Goal: Task Accomplishment & Management: Manage account settings

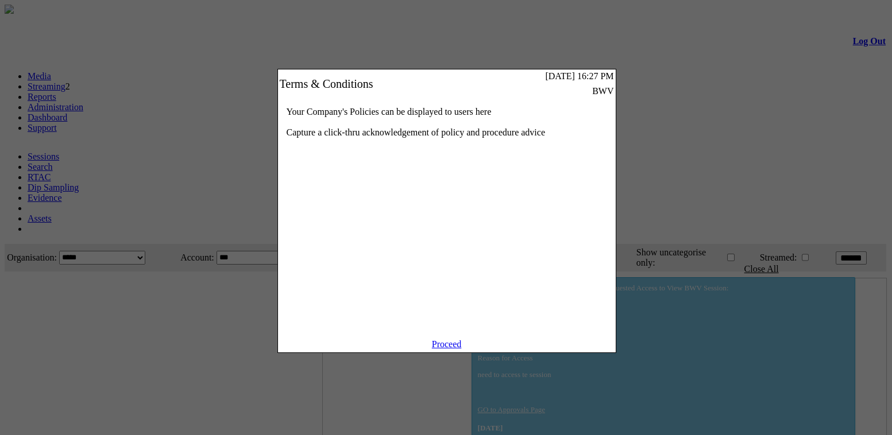
click at [446, 349] on link "Proceed" at bounding box center [447, 344] width 30 height 10
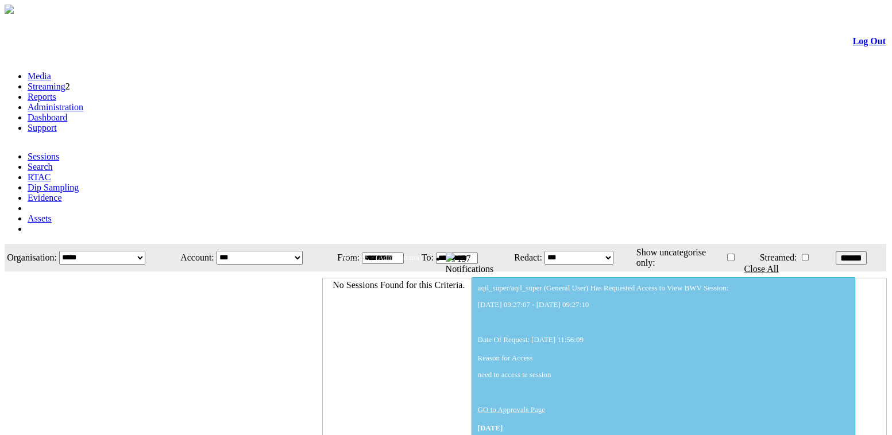
click at [83, 102] on link "Administration" at bounding box center [56, 107] width 56 height 10
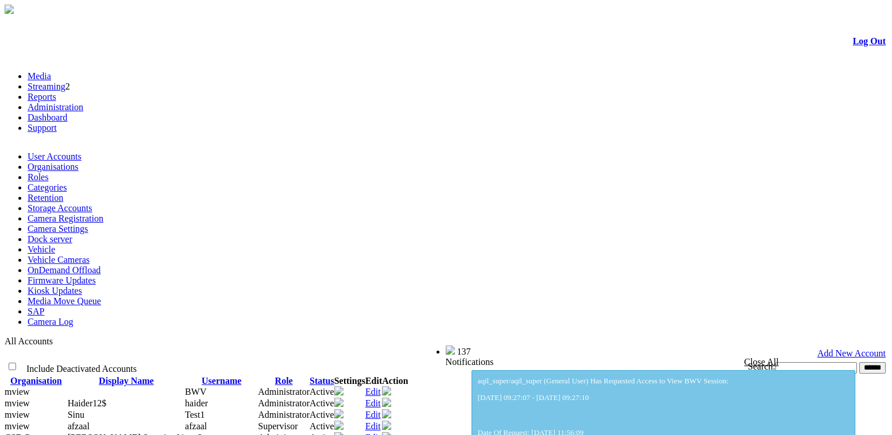
click at [52, 152] on link "User Accounts" at bounding box center [55, 157] width 54 height 10
click at [79, 162] on link "Organisations" at bounding box center [53, 167] width 51 height 10
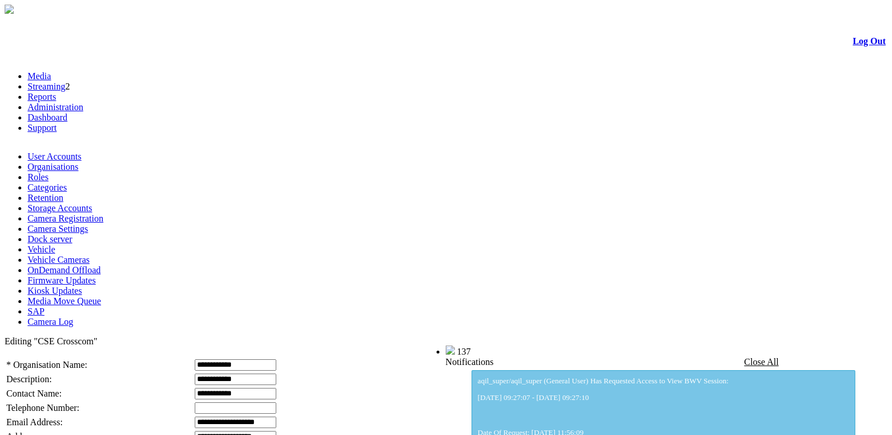
click at [853, 42] on link "Log Out" at bounding box center [869, 41] width 33 height 10
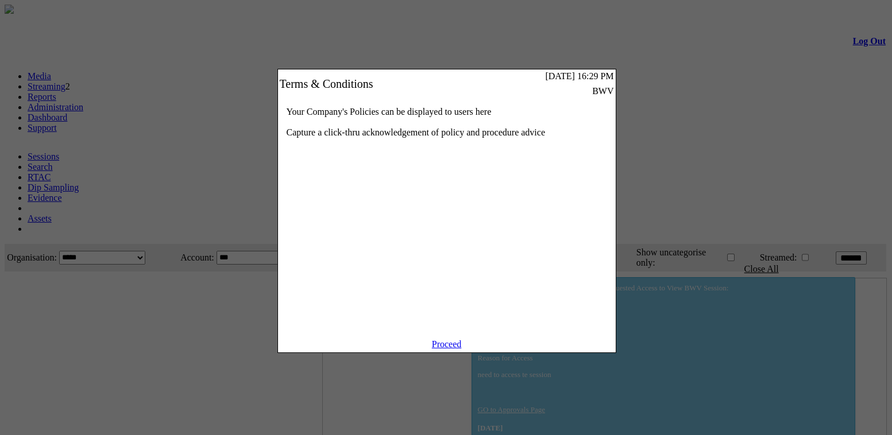
click at [447, 349] on link "Proceed" at bounding box center [447, 344] width 30 height 10
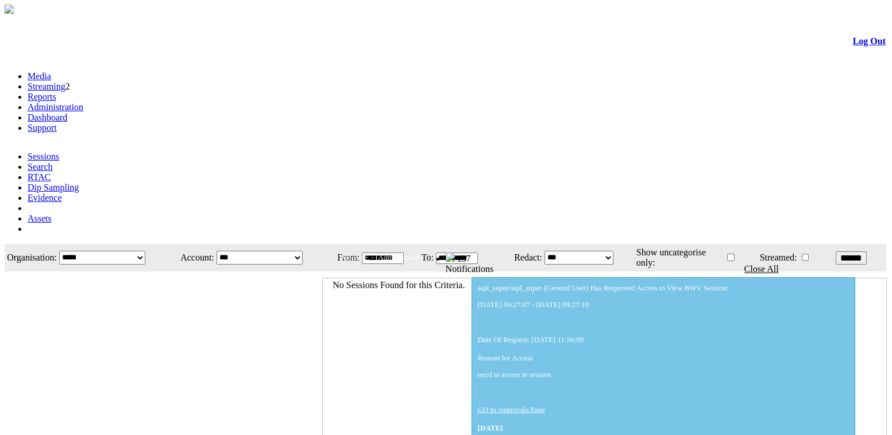
click at [83, 102] on link "Administration" at bounding box center [56, 107] width 56 height 10
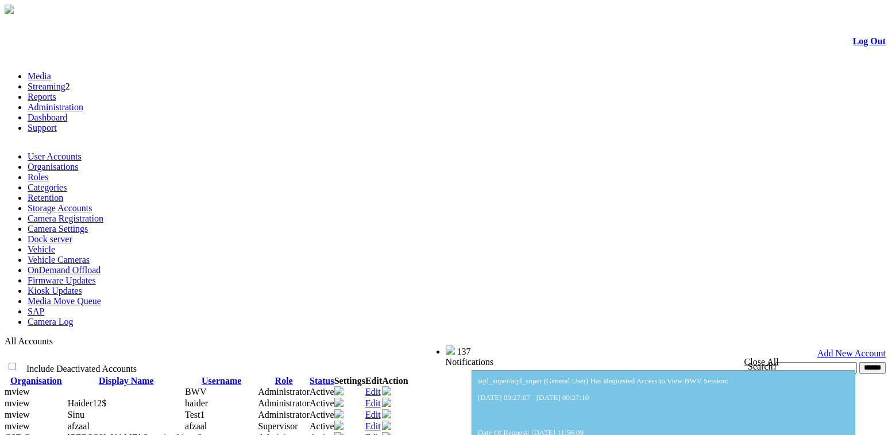
click at [79, 162] on link "Organisations" at bounding box center [53, 167] width 51 height 10
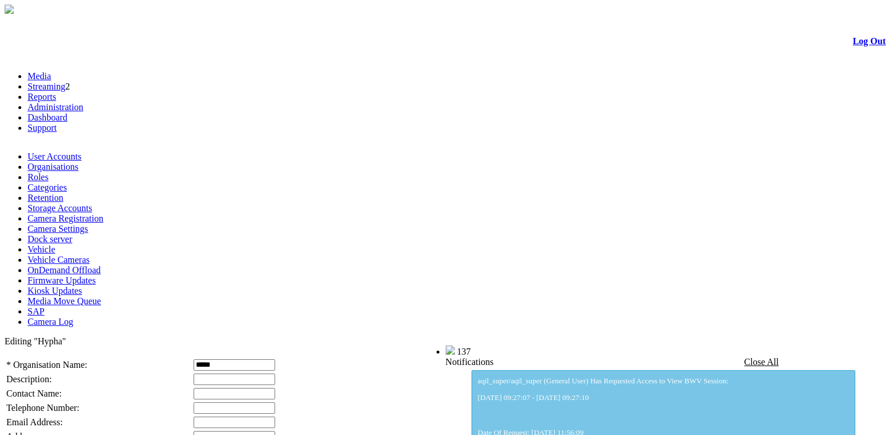
click at [858, 46] on link "Log Out" at bounding box center [869, 41] width 33 height 10
